Goal: Information Seeking & Learning: Learn about a topic

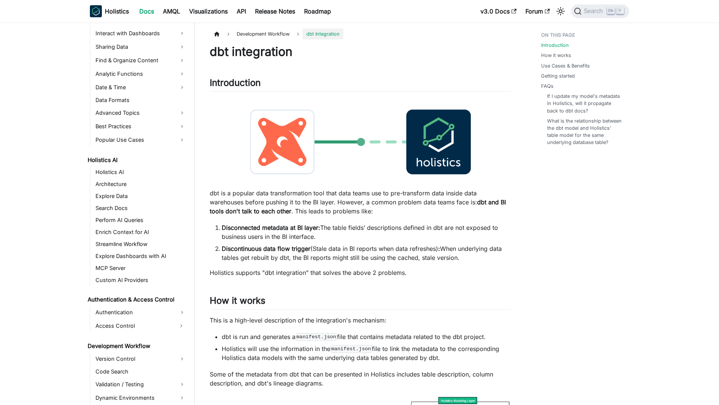
scroll to position [396, 0]
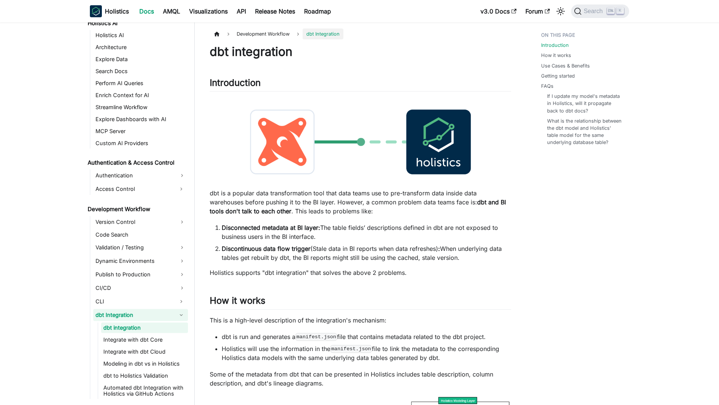
scroll to position [396, 0]
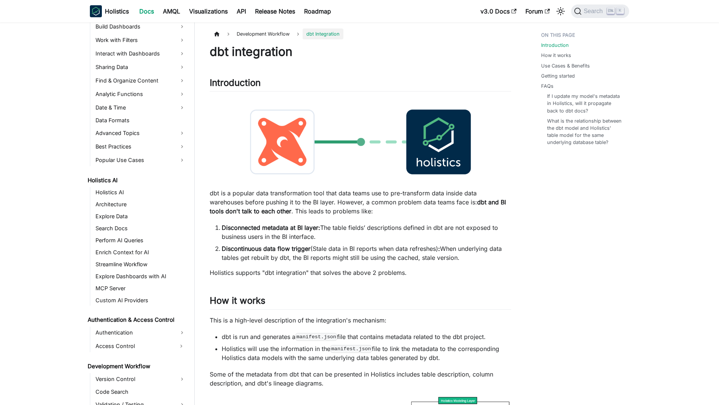
scroll to position [396, 0]
